Goal: Register for event/course

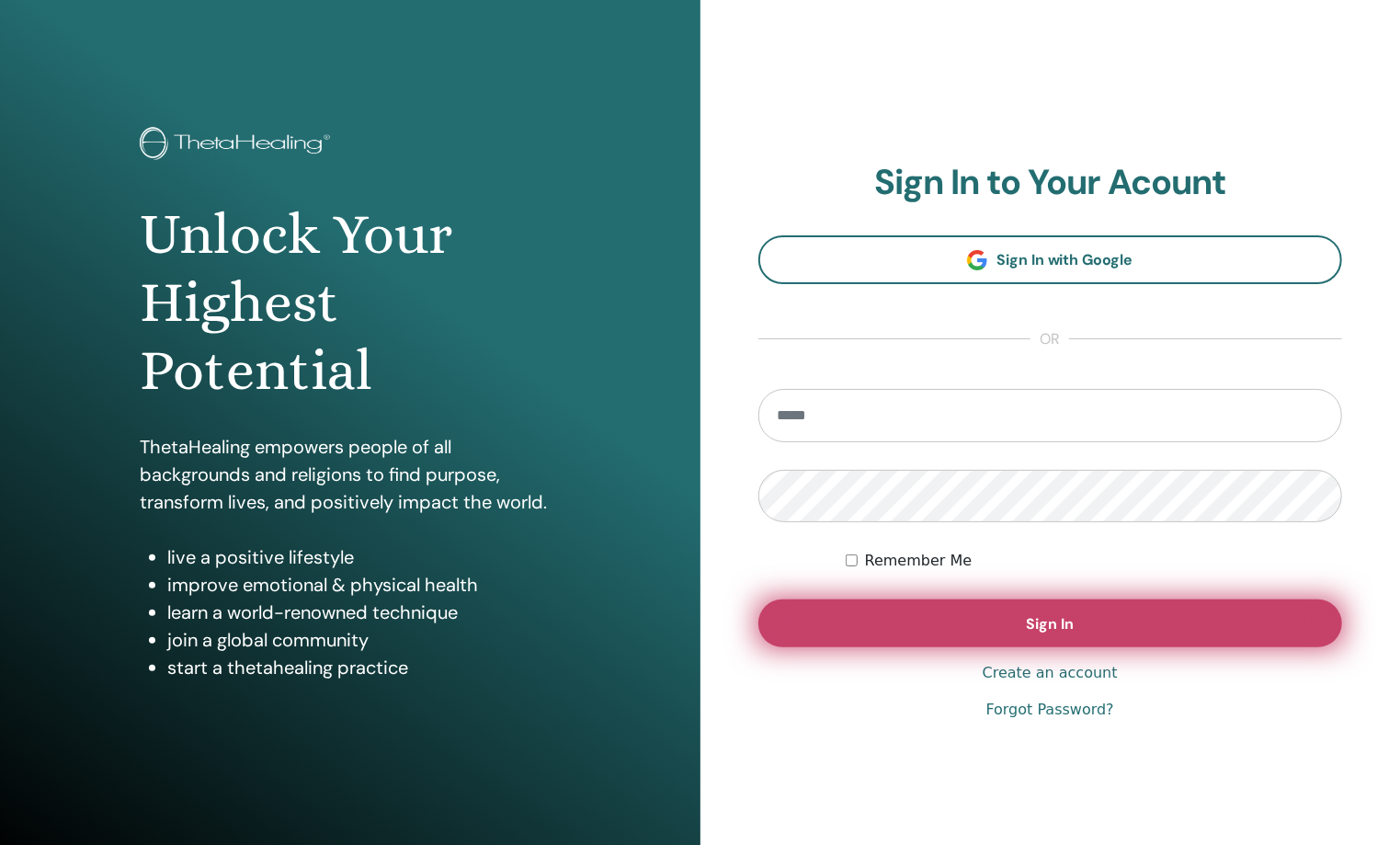
type input "**********"
click at [945, 612] on button "Sign In" at bounding box center [1051, 624] width 584 height 48
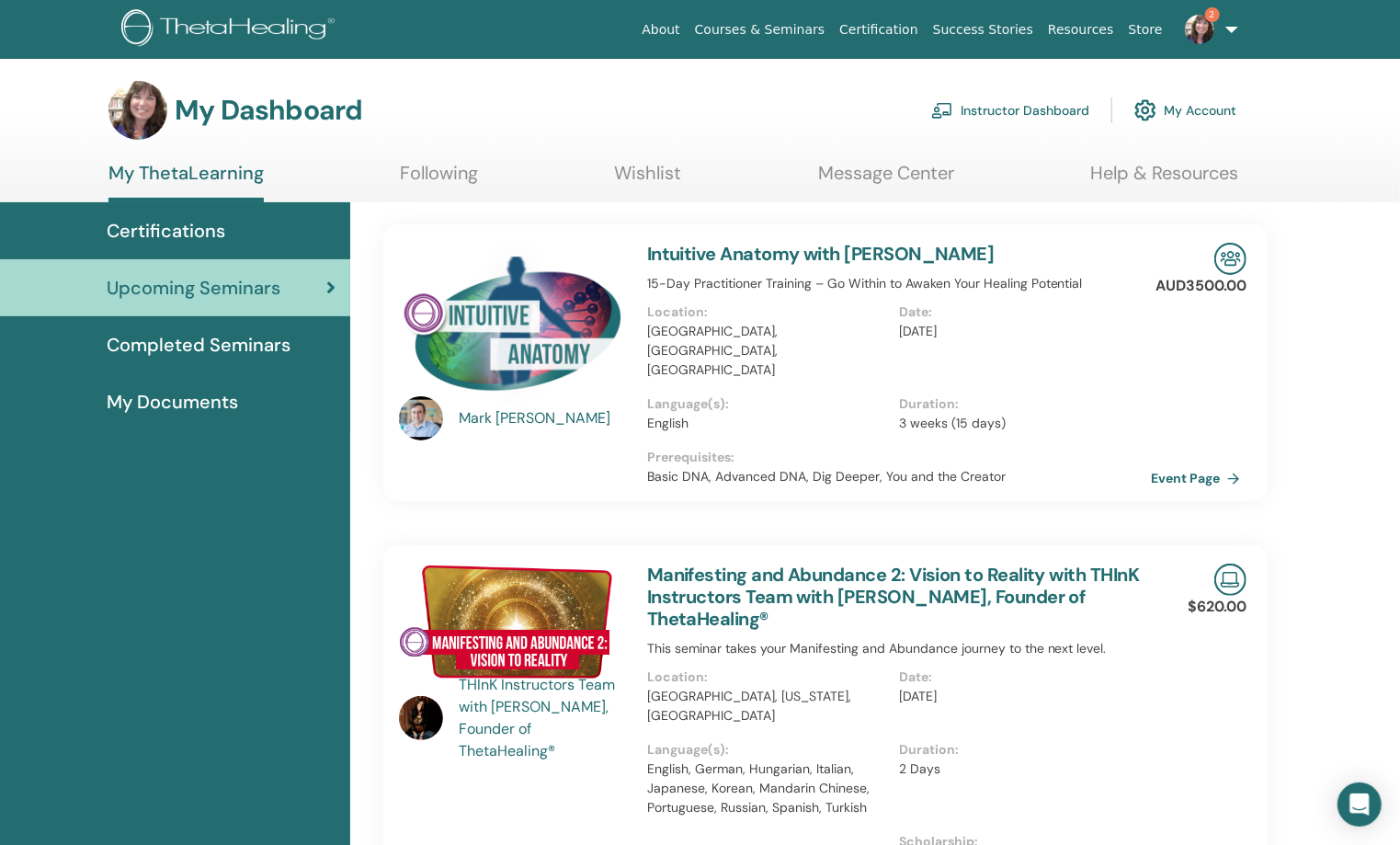
click at [712, 565] on link "Manifesting and Abundance 2: Vision to Reality with THInK Instructors Team with…" at bounding box center [893, 596] width 493 height 68
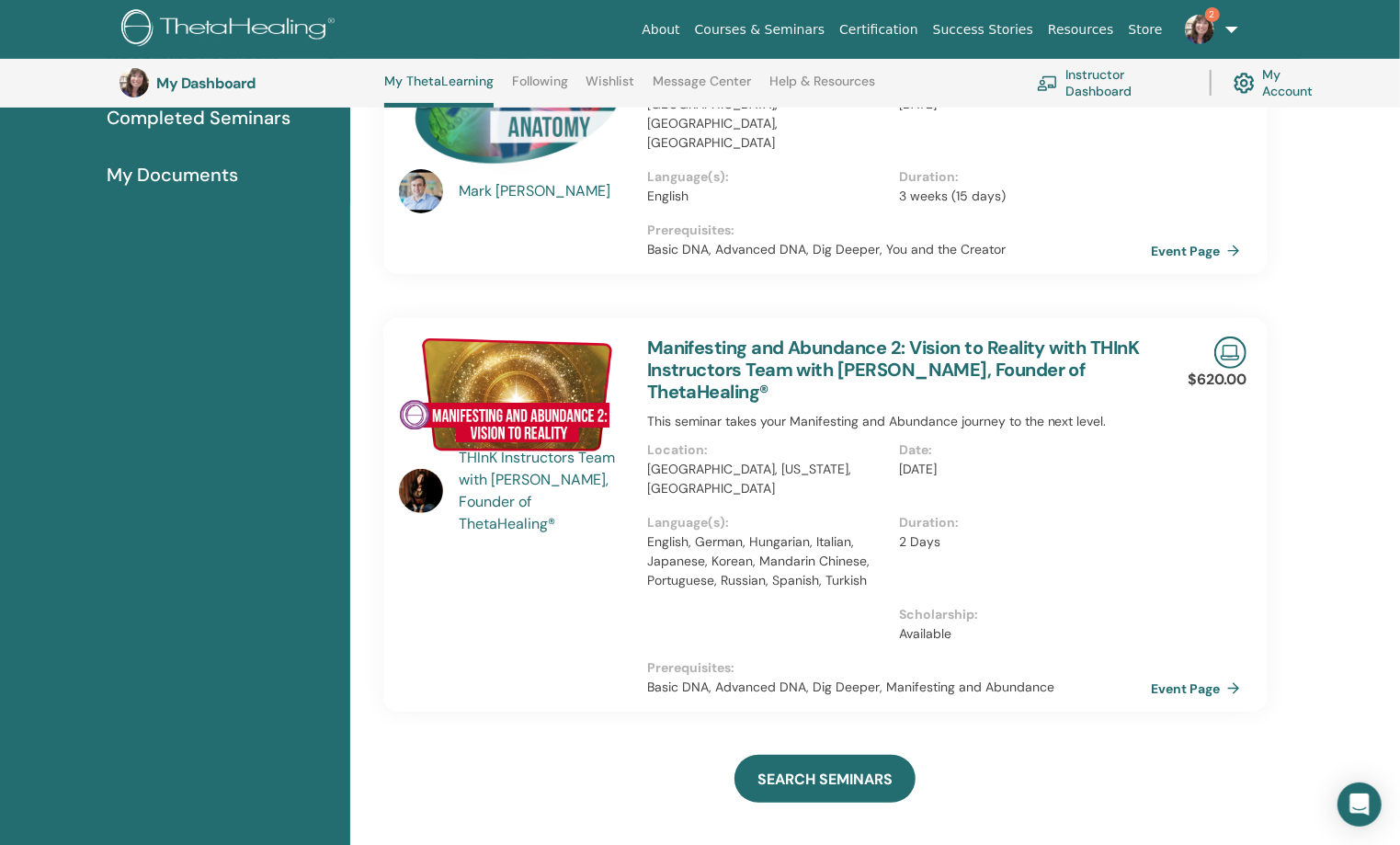
scroll to position [278, 0]
